Goal: Navigation & Orientation: Find specific page/section

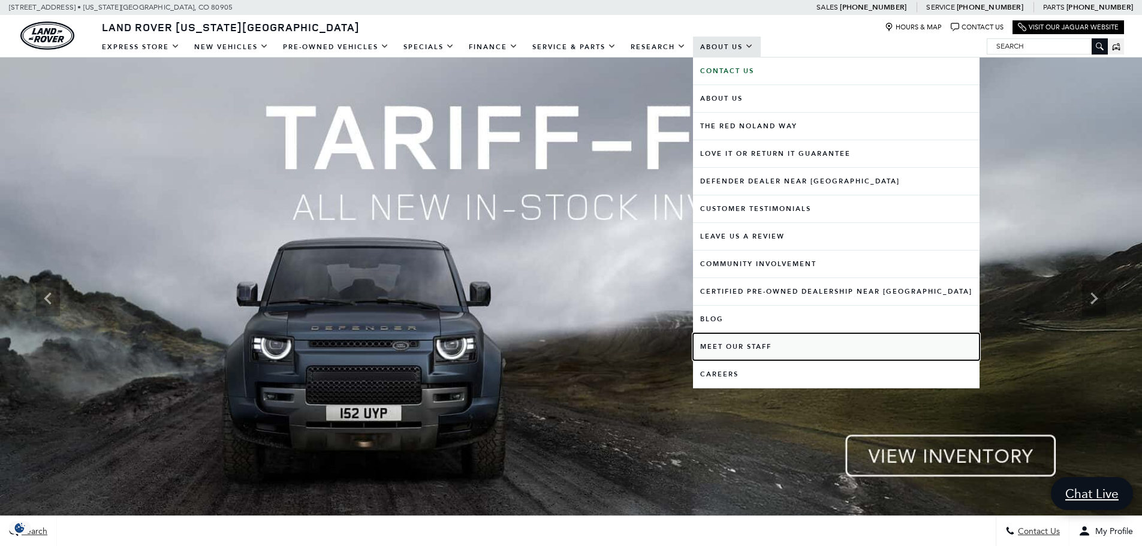
click at [733, 344] on link "Meet Our Staff" at bounding box center [836, 346] width 287 height 27
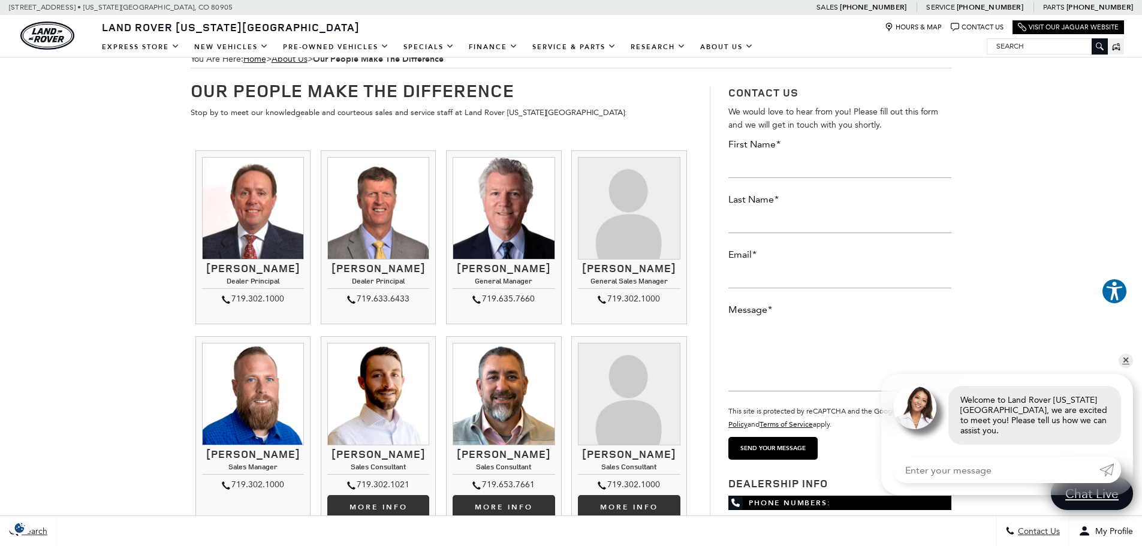
scroll to position [12, 0]
